Goal: Navigation & Orientation: Understand site structure

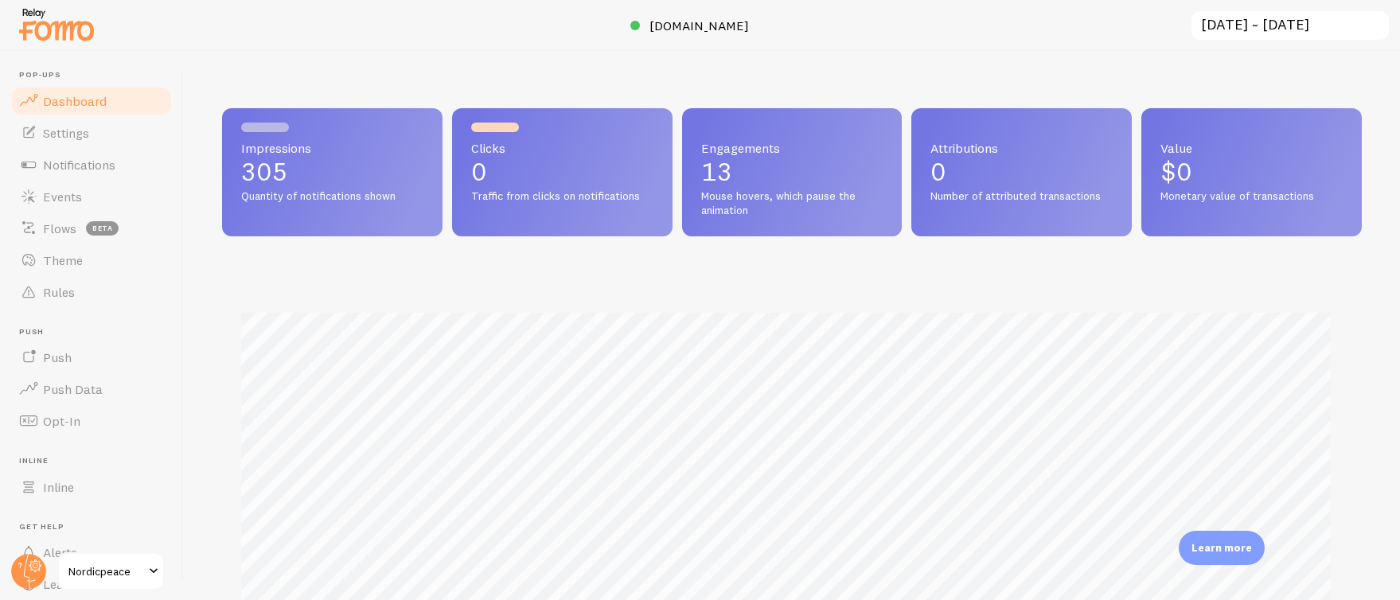
scroll to position [418, 1128]
click at [89, 162] on span "Notifications" at bounding box center [79, 165] width 72 height 16
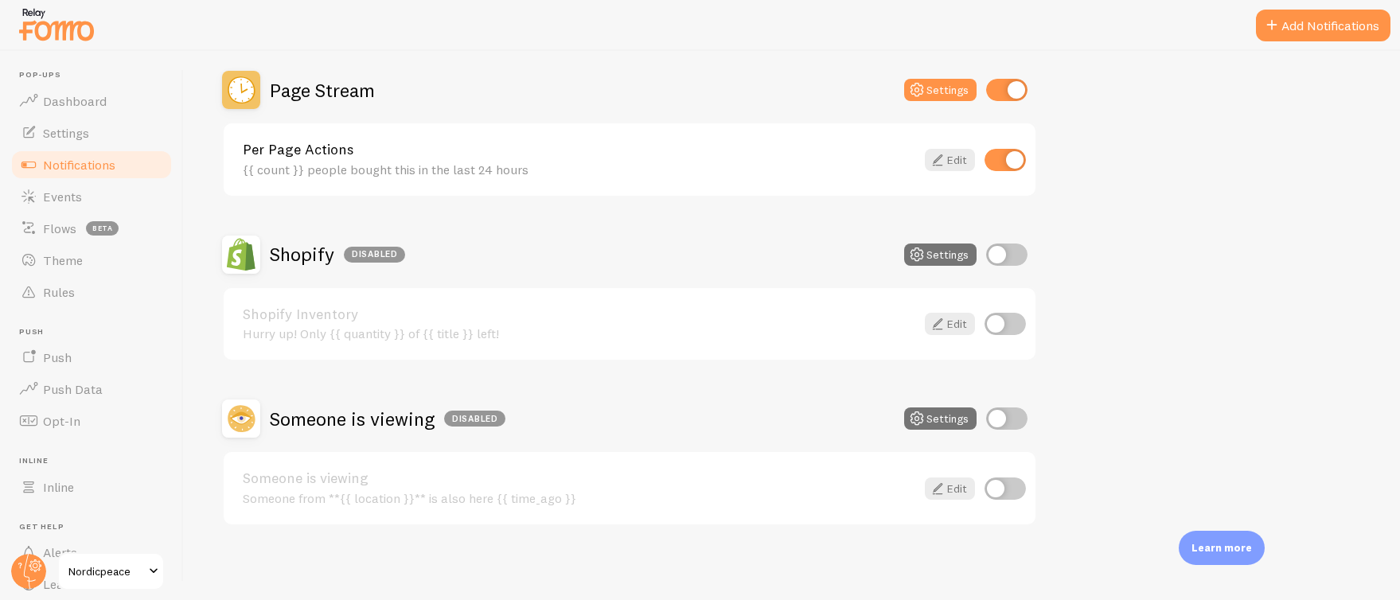
scroll to position [717, 0]
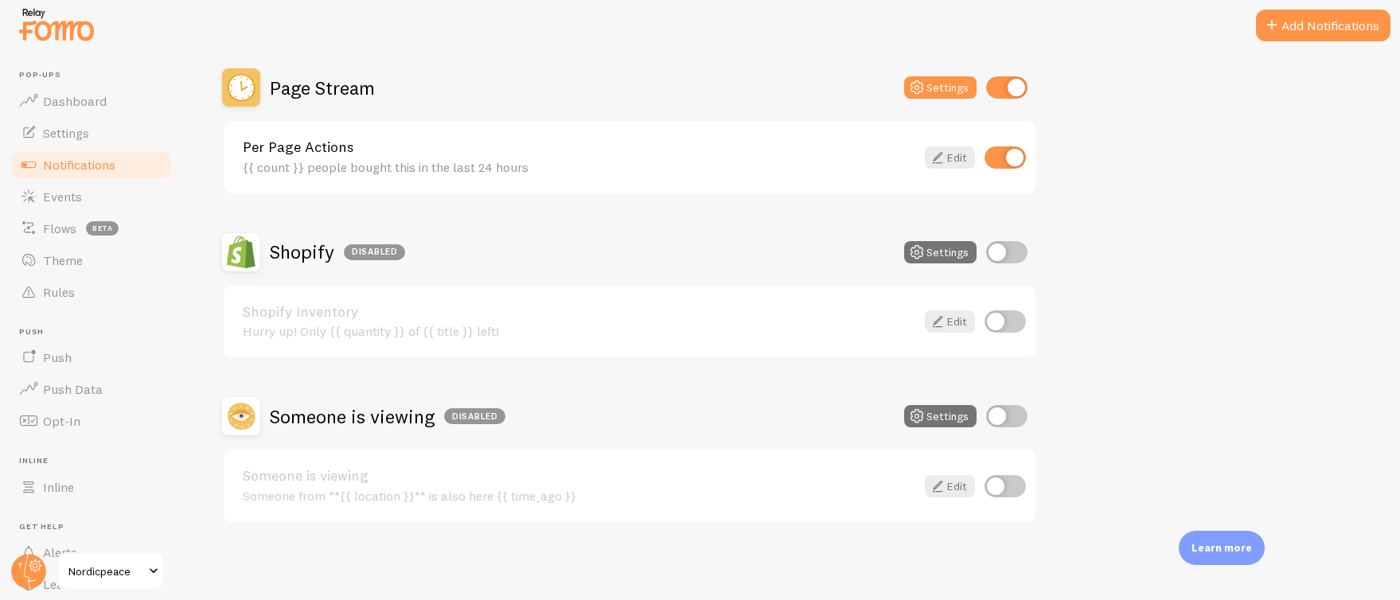
click at [296, 250] on h2 "Shopify Disabled" at bounding box center [337, 252] width 135 height 25
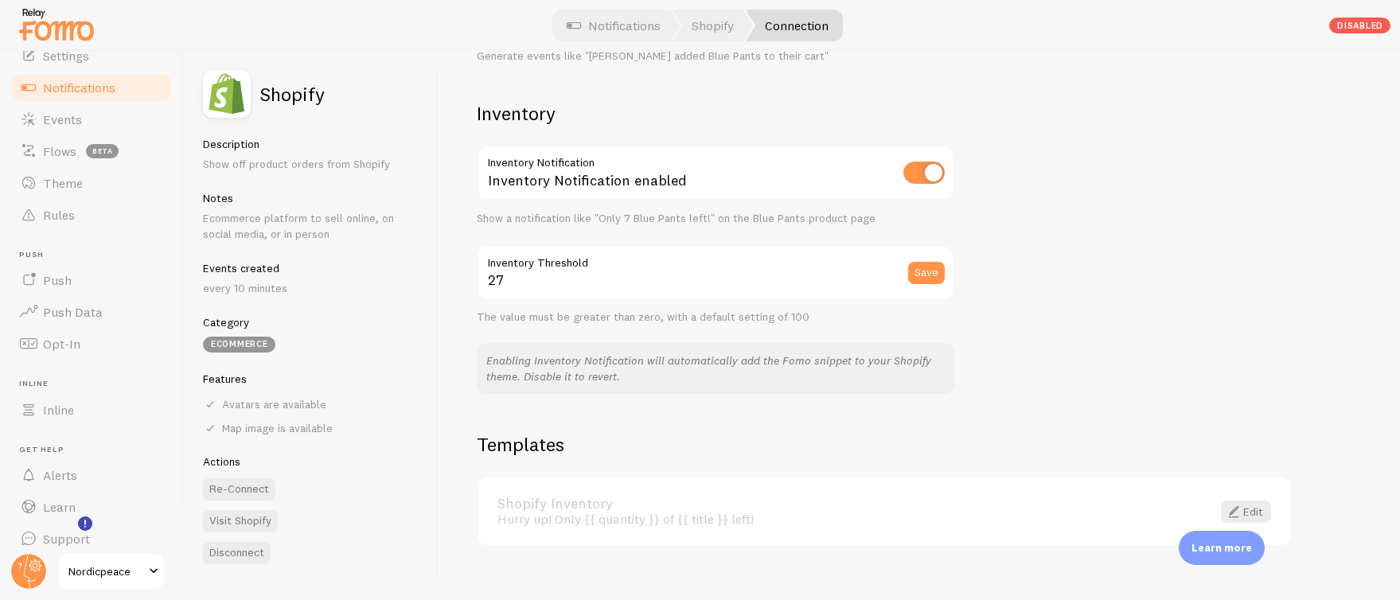
scroll to position [58, 0]
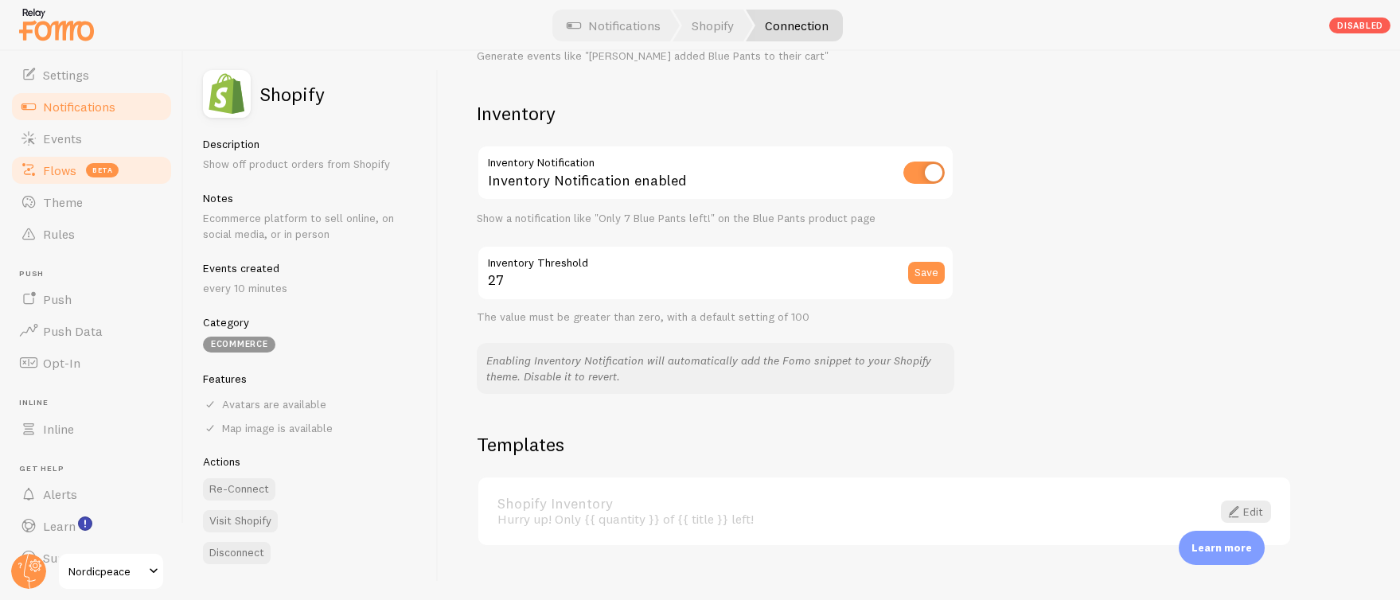
click at [60, 170] on span "Flows" at bounding box center [59, 170] width 33 height 16
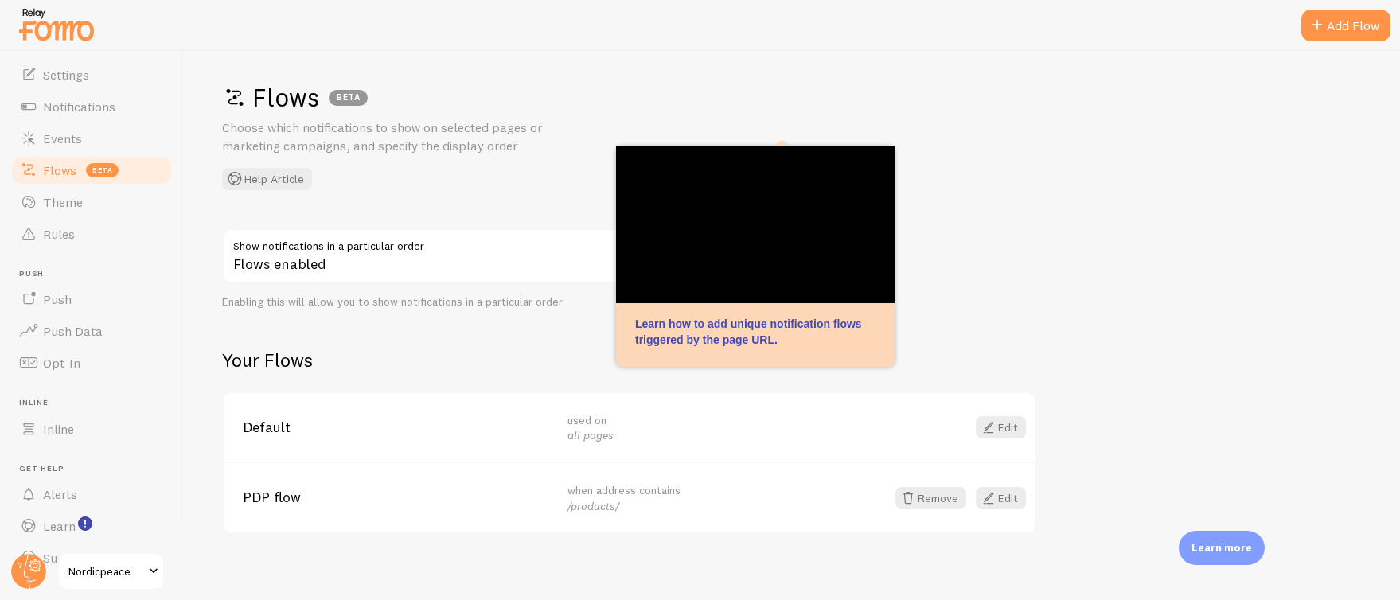
scroll to position [18, 0]
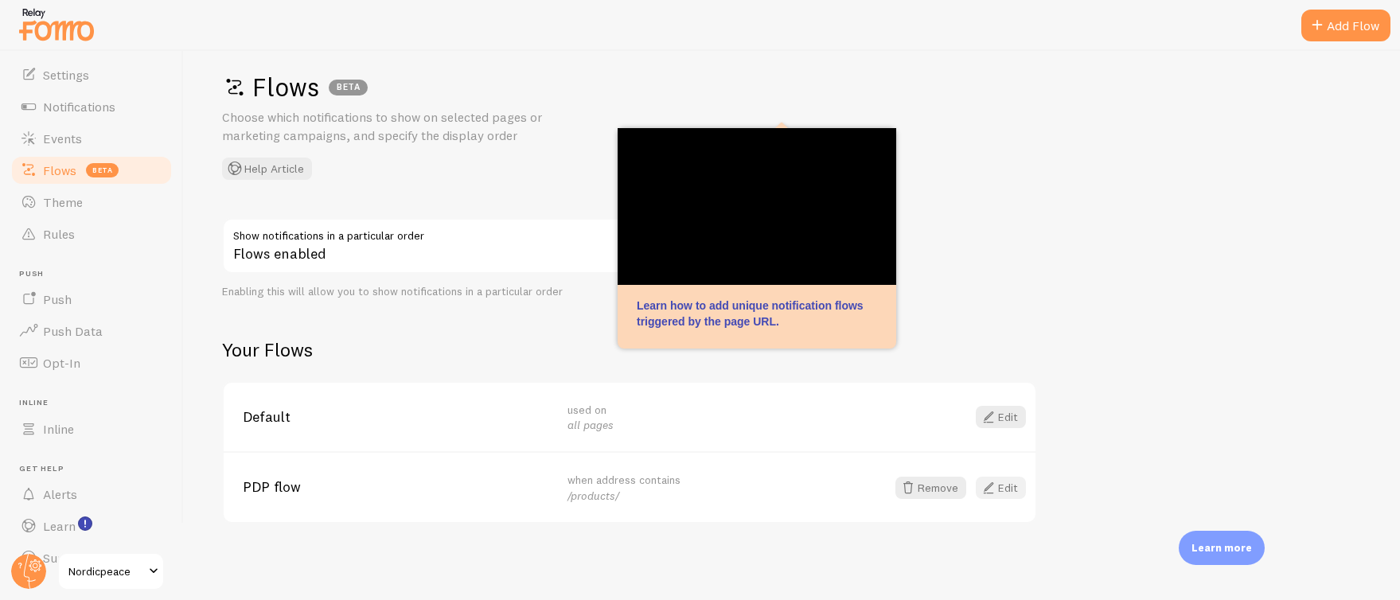
click at [1018, 487] on link "Edit" at bounding box center [1001, 488] width 50 height 22
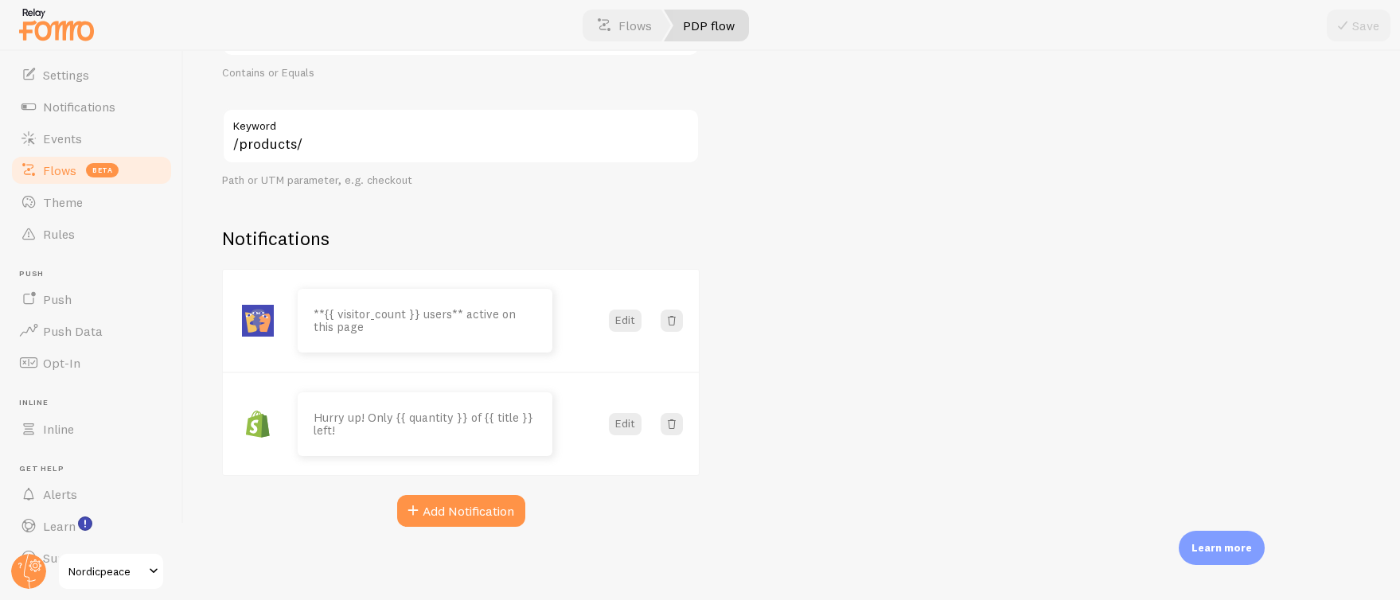
scroll to position [324, 0]
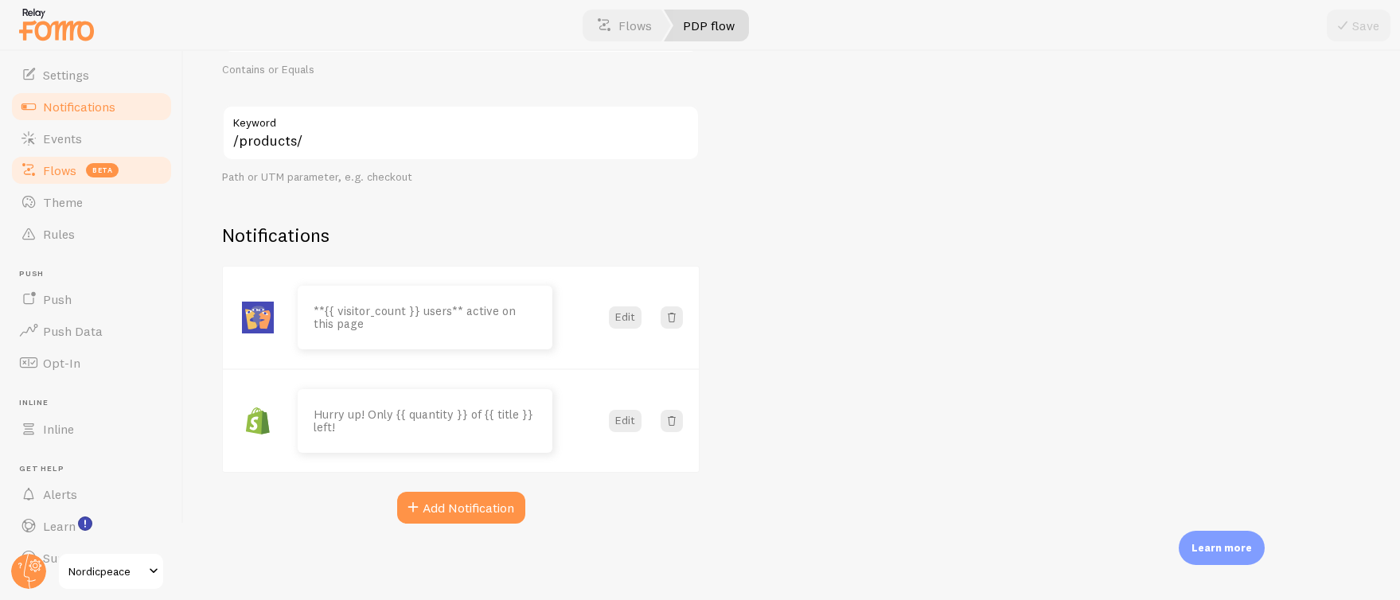
click at [64, 114] on link "Notifications" at bounding box center [92, 107] width 164 height 32
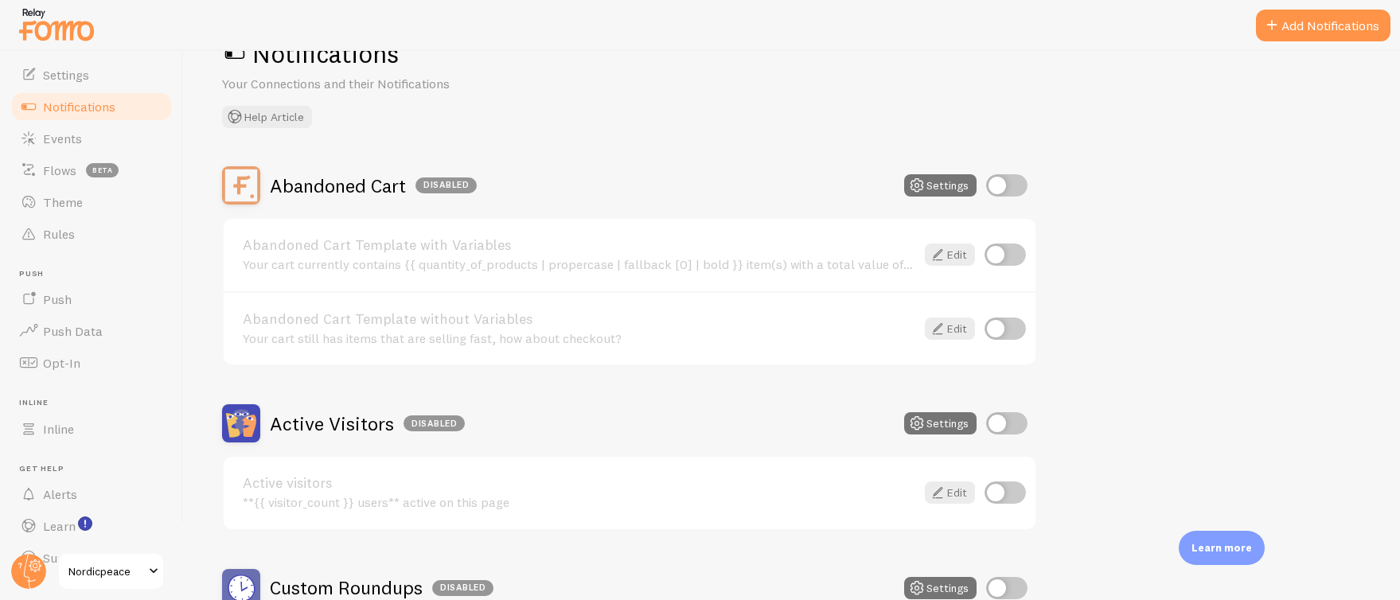
scroll to position [76, 0]
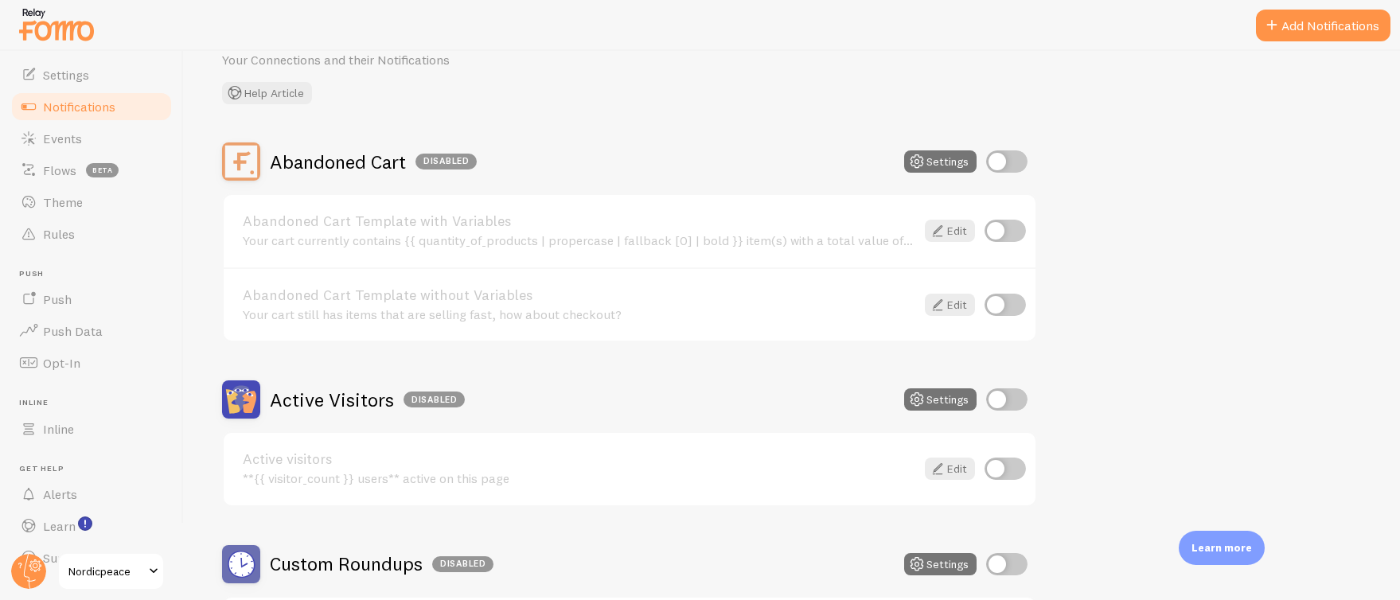
click at [346, 392] on h2 "Active Visitors Disabled" at bounding box center [367, 400] width 195 height 25
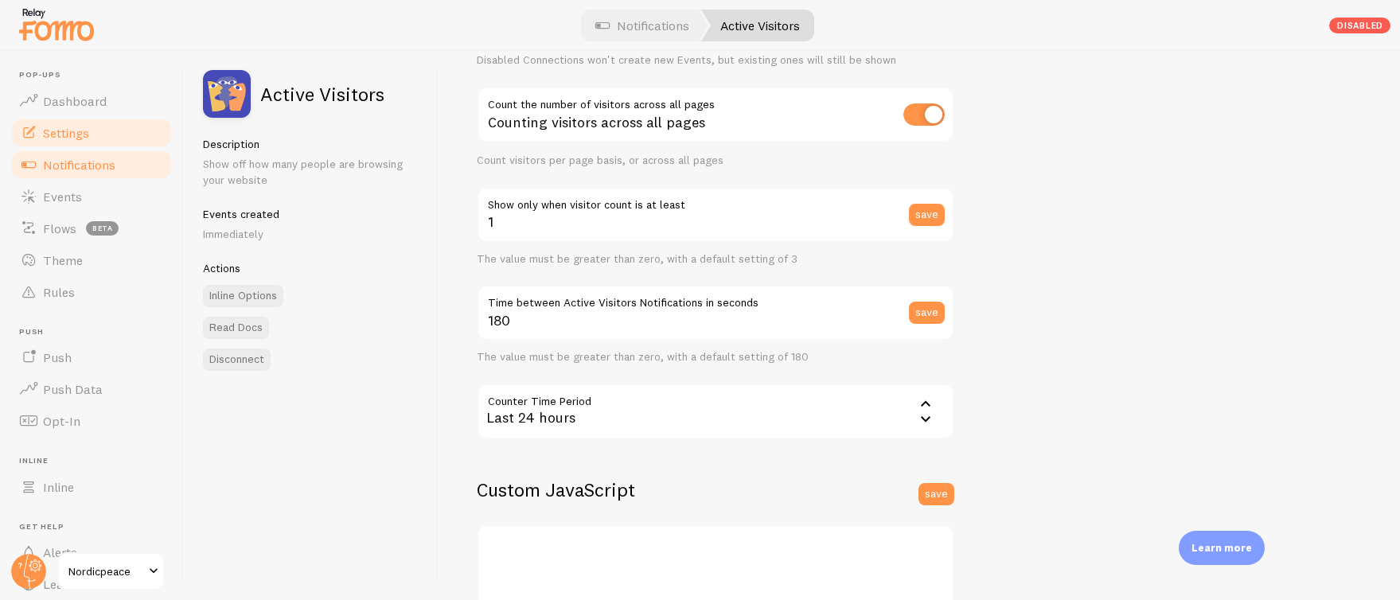
click at [73, 129] on span "Settings" at bounding box center [66, 133] width 46 height 16
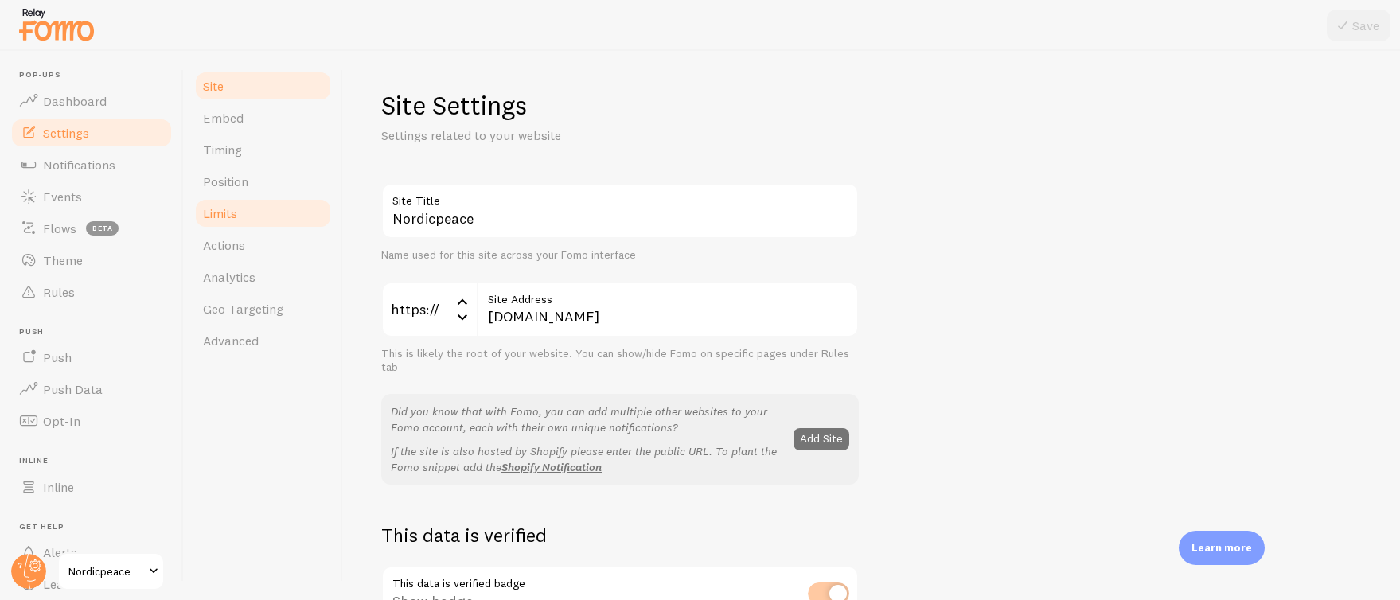
click at [253, 217] on link "Limits" at bounding box center [262, 213] width 139 height 32
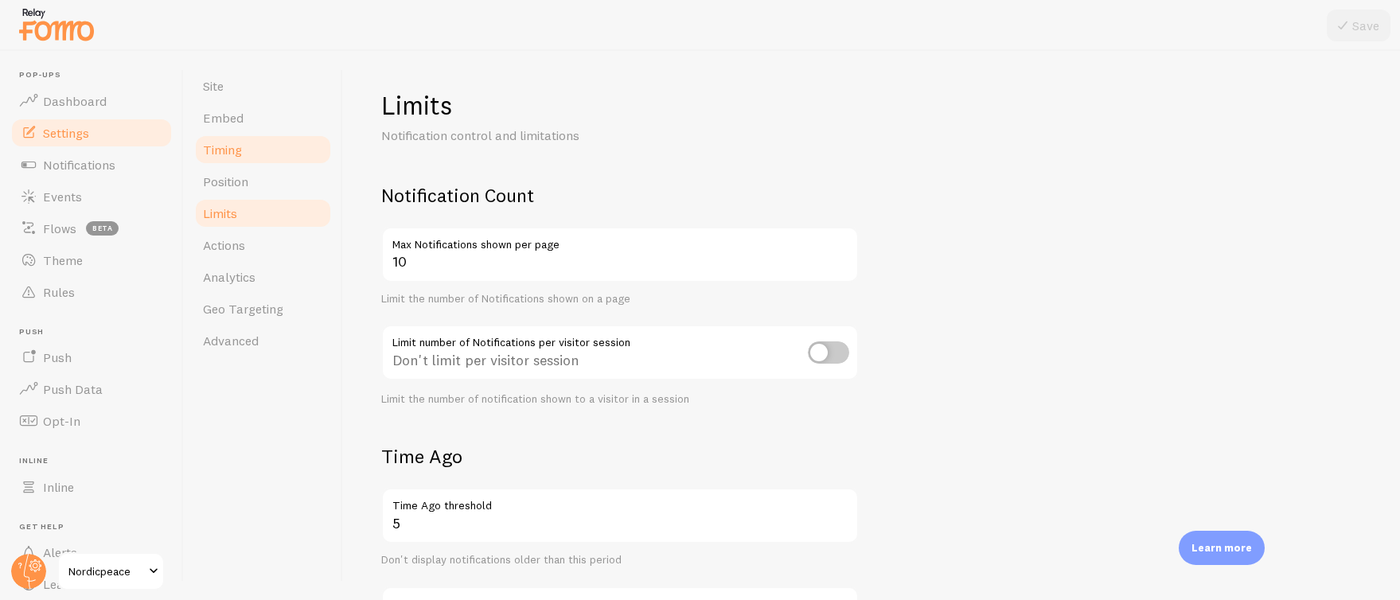
click at [232, 154] on span "Timing" at bounding box center [222, 150] width 39 height 16
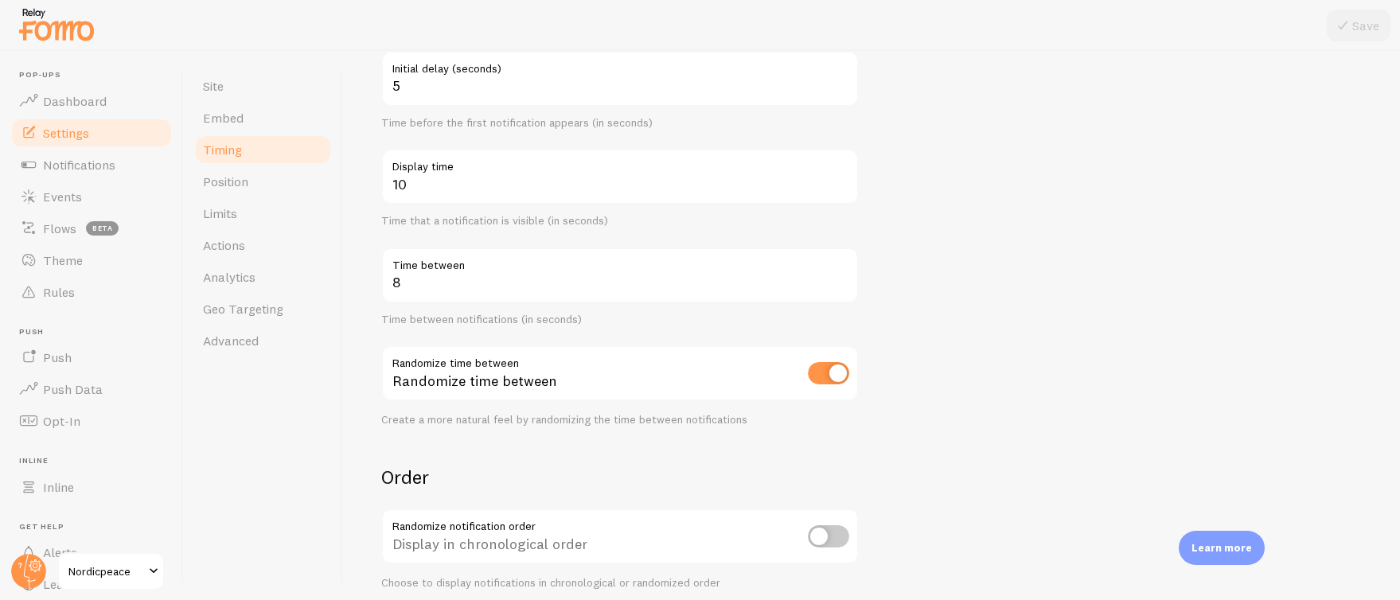
scroll to position [318, 0]
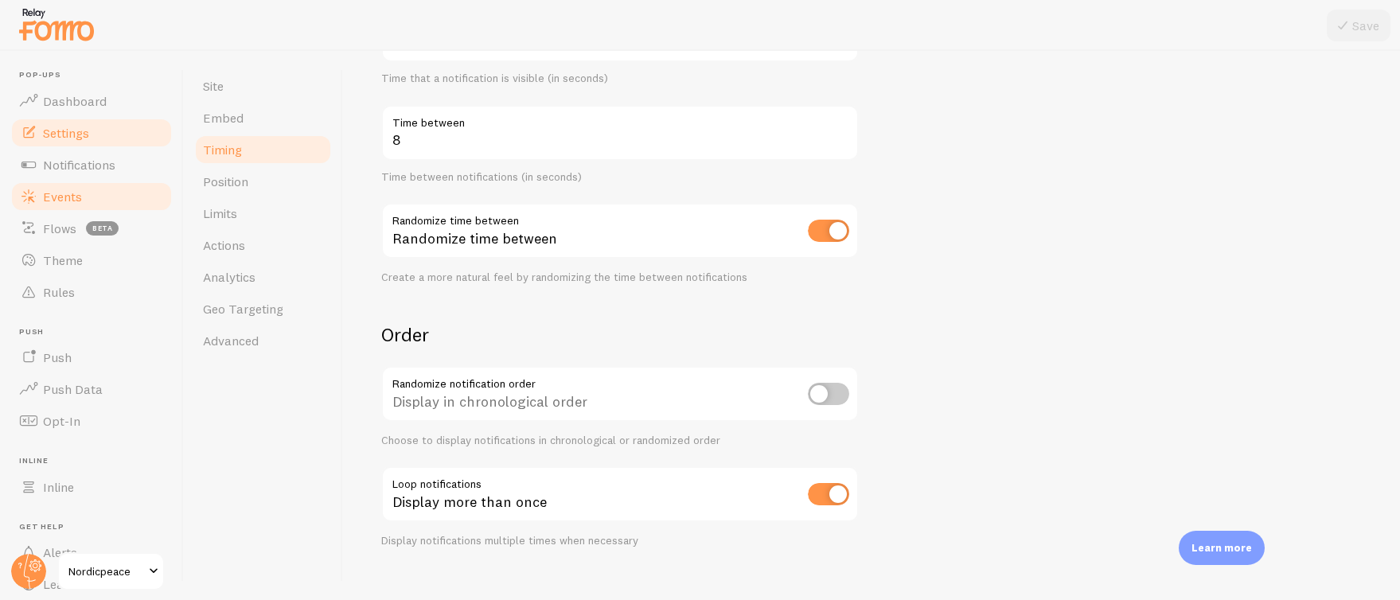
click at [71, 191] on span "Events" at bounding box center [62, 197] width 39 height 16
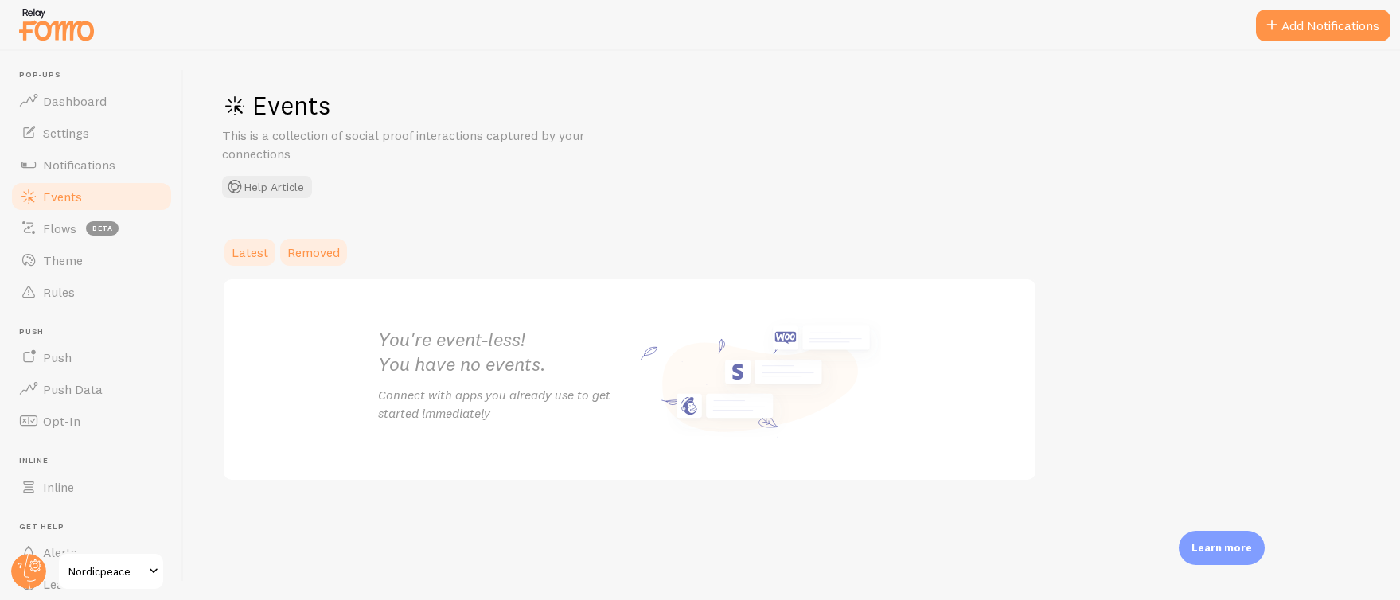
click at [327, 261] on link "Removed" at bounding box center [314, 252] width 72 height 32
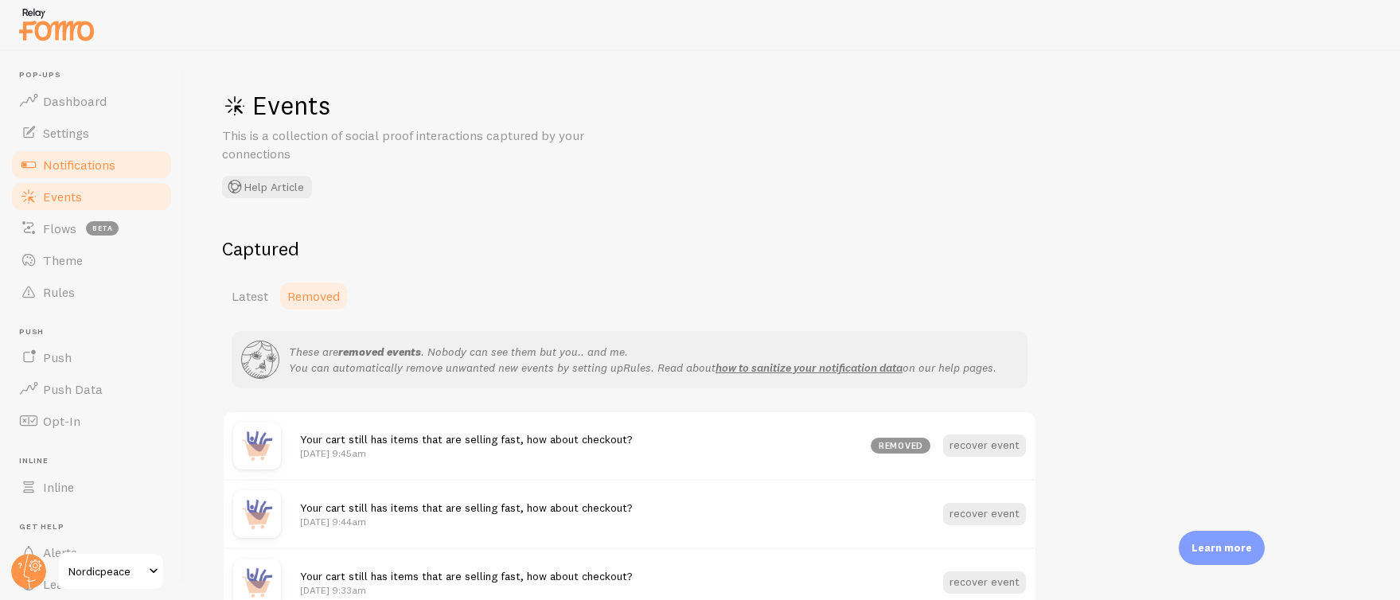
click at [82, 163] on span "Notifications" at bounding box center [79, 165] width 72 height 16
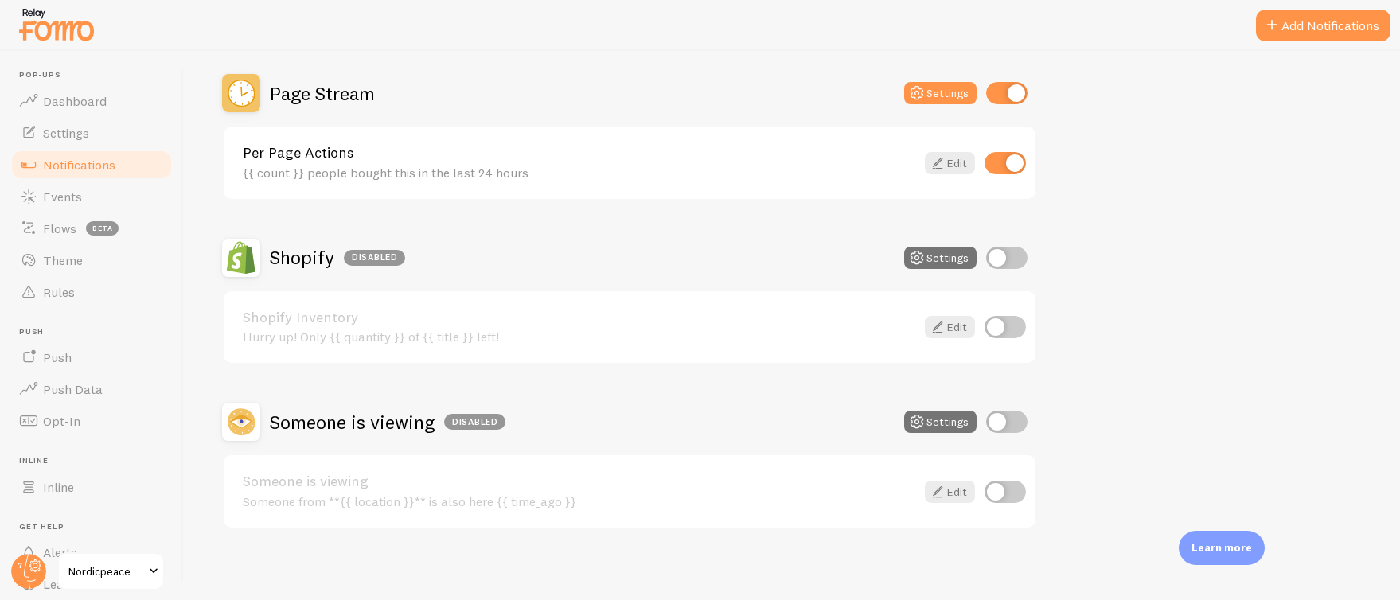
scroll to position [717, 0]
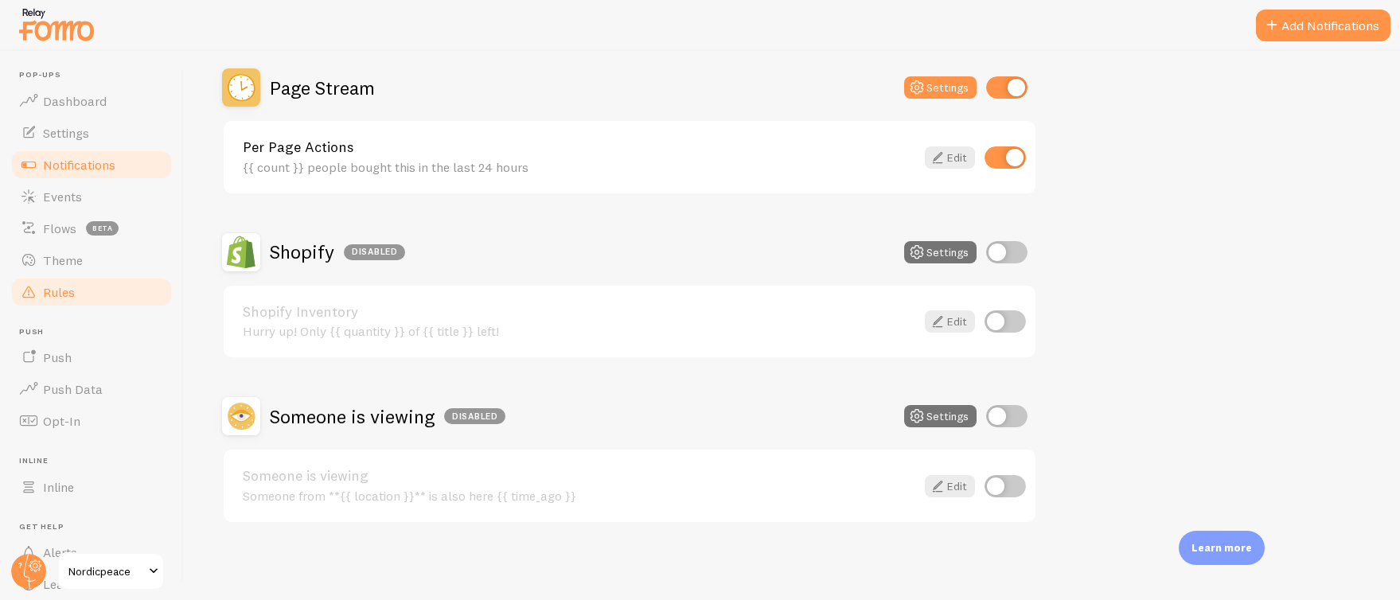
click at [80, 291] on link "Rules" at bounding box center [92, 292] width 164 height 32
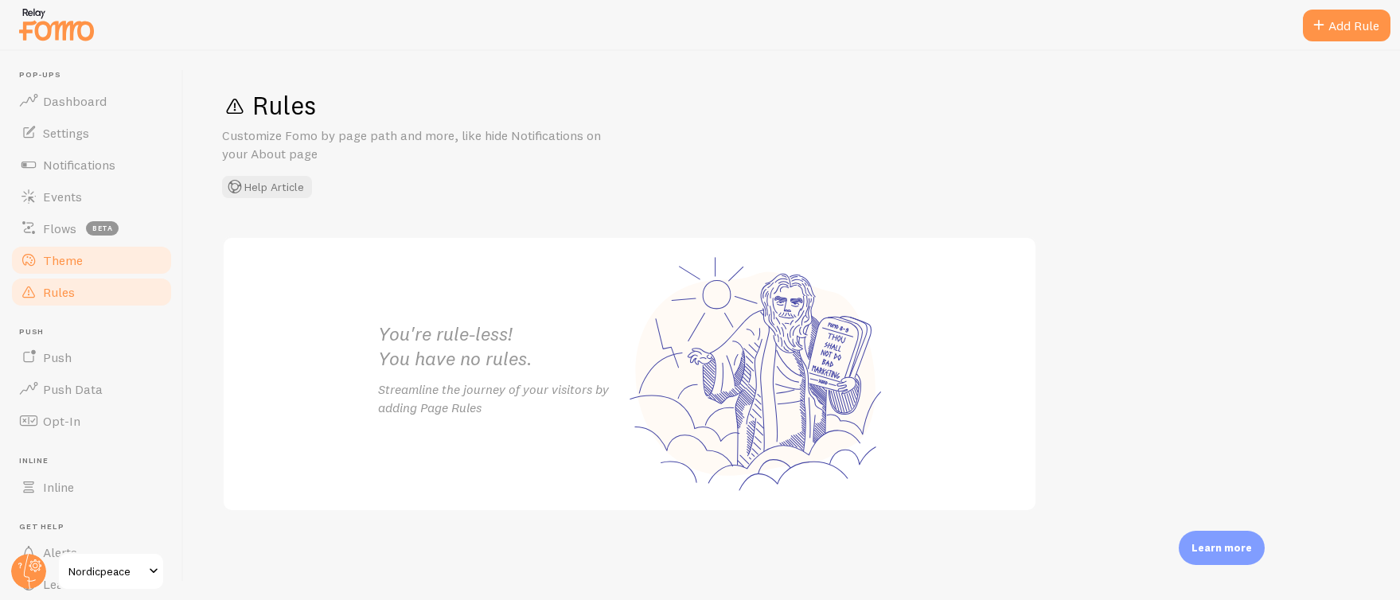
click at [95, 260] on link "Theme" at bounding box center [92, 260] width 164 height 32
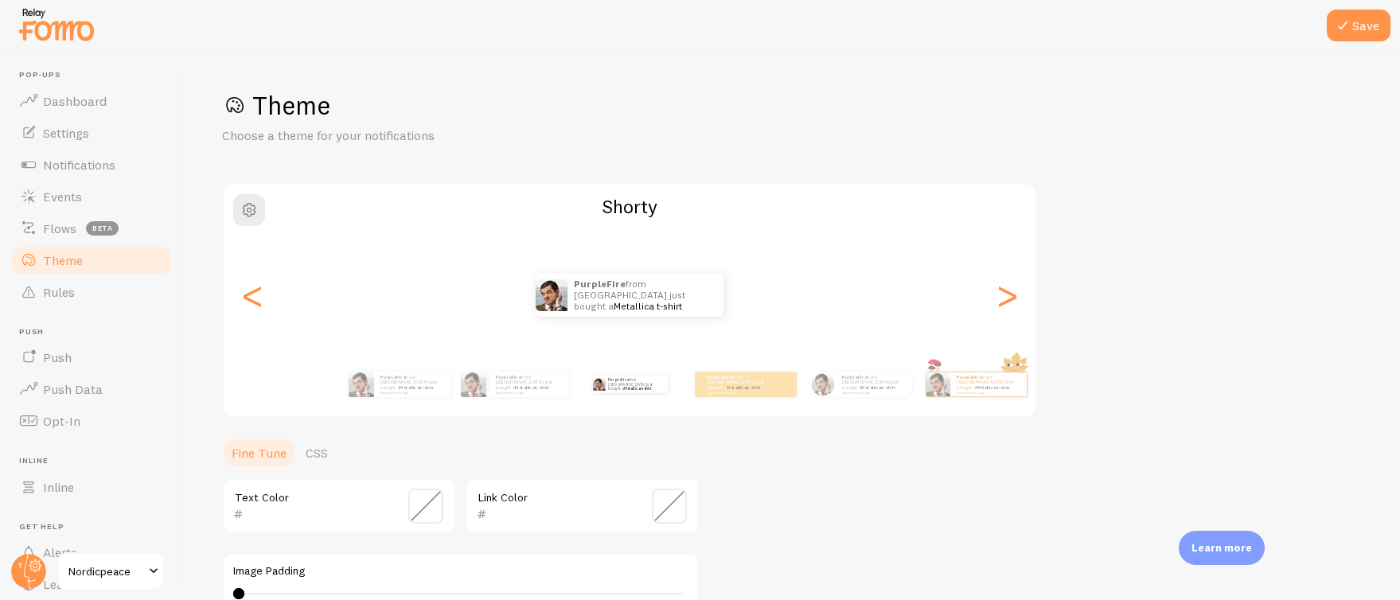
scroll to position [321, 0]
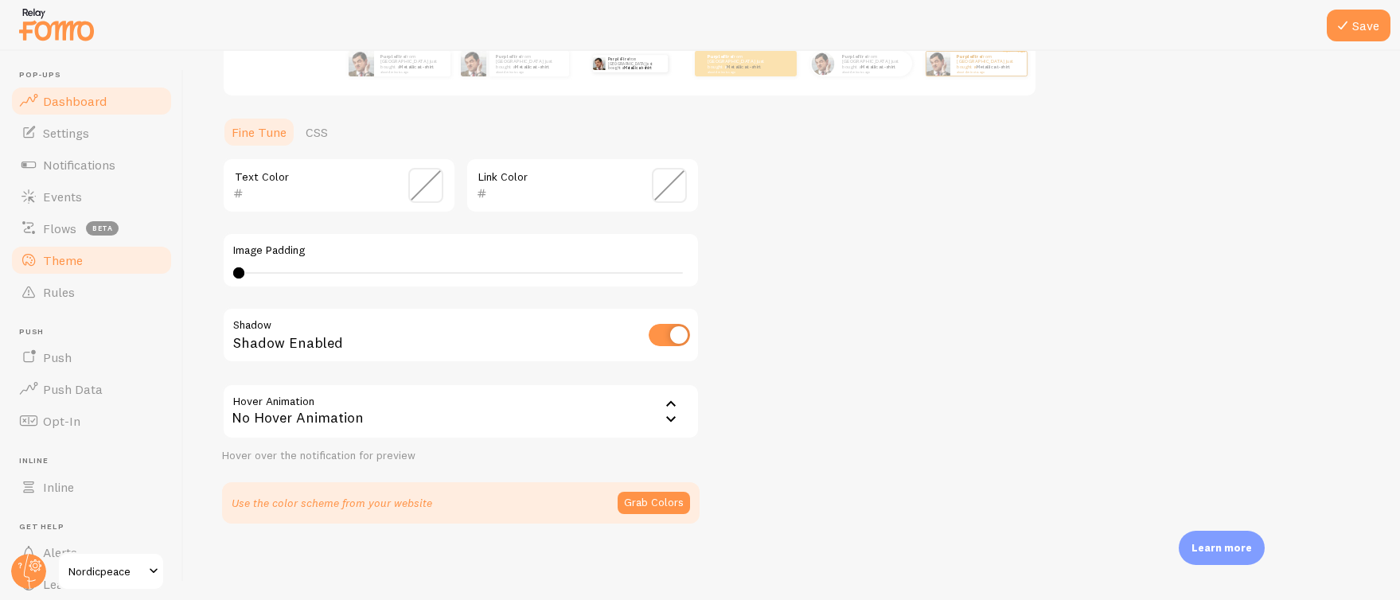
click at [94, 93] on span "Dashboard" at bounding box center [75, 101] width 64 height 16
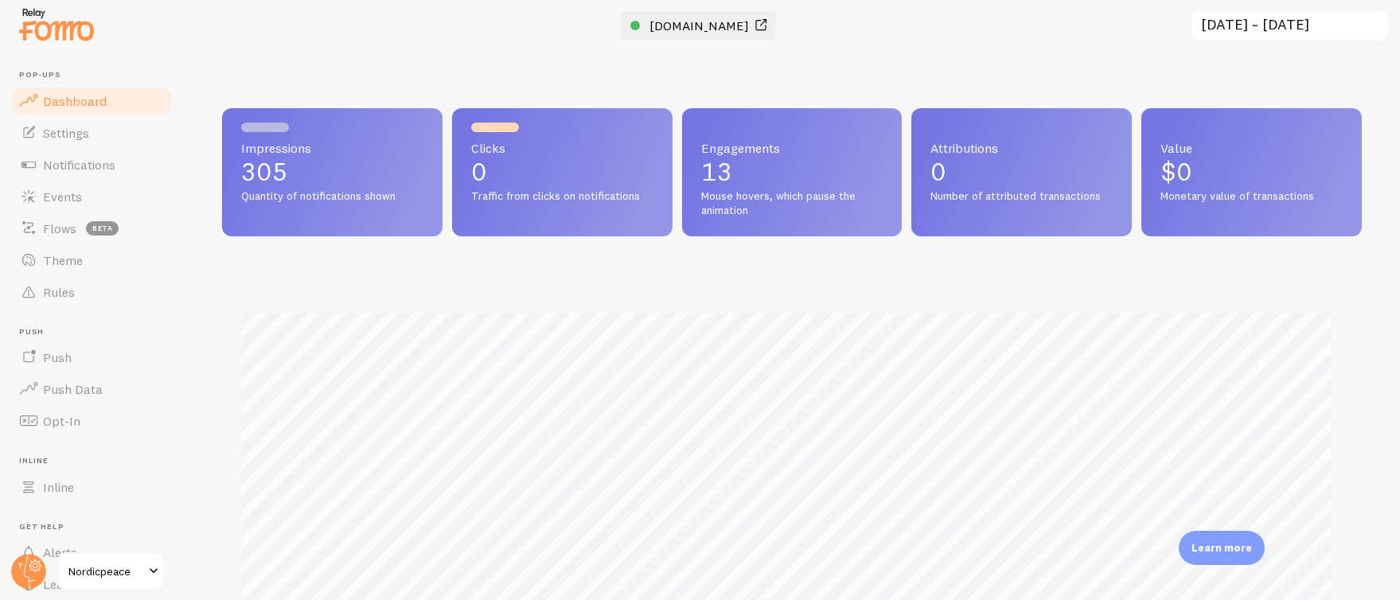
scroll to position [418, 1128]
click at [716, 16] on link "[DOMAIN_NAME]" at bounding box center [701, 25] width 140 height 19
click at [726, 23] on span "[DOMAIN_NAME]" at bounding box center [700, 26] width 100 height 16
